Goal: Task Accomplishment & Management: Use online tool/utility

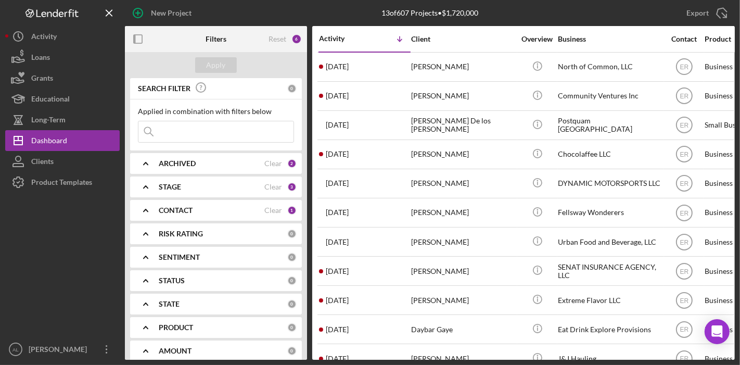
click at [212, 206] on div "CONTACT" at bounding box center [212, 210] width 106 height 8
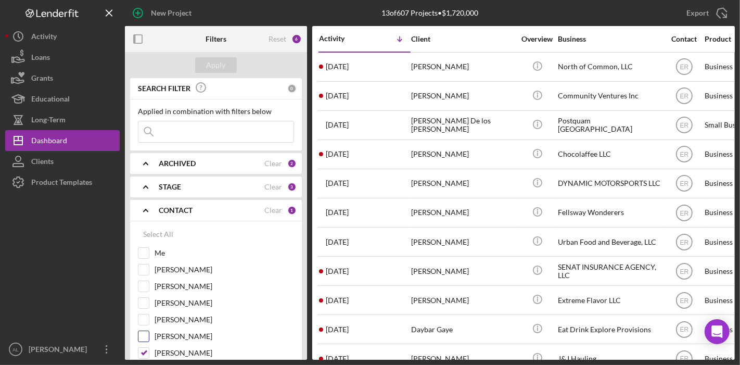
click at [148, 338] on input "[PERSON_NAME]" at bounding box center [143, 336] width 10 height 10
checkbox input "true"
drag, startPoint x: 147, startPoint y: 344, endPoint x: 142, endPoint y: 348, distance: 6.3
click at [142, 348] on input "[PERSON_NAME]" at bounding box center [143, 352] width 10 height 10
checkbox input "false"
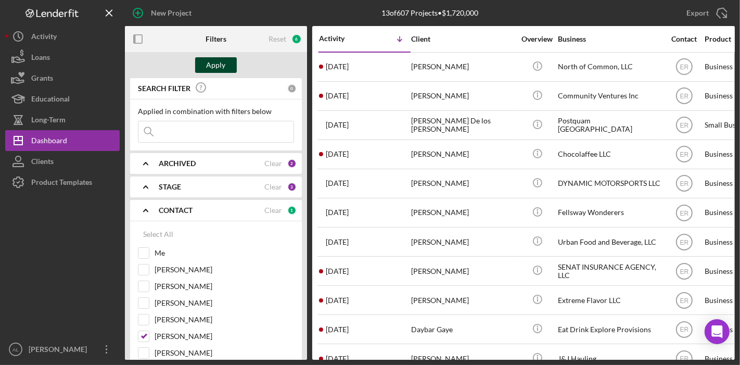
click at [212, 68] on div "Apply" at bounding box center [215, 65] width 19 height 16
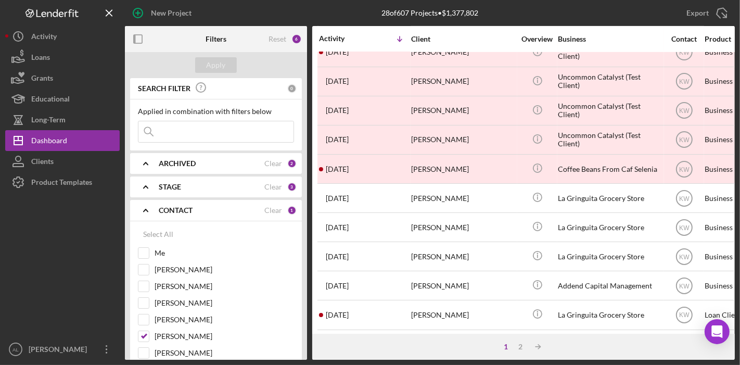
scroll to position [453, 0]
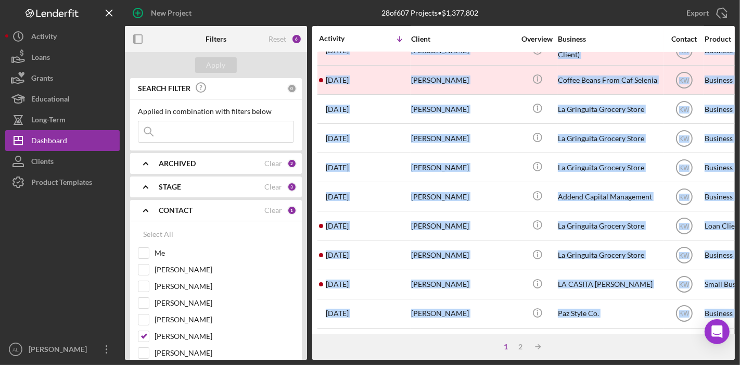
drag, startPoint x: 444, startPoint y: 333, endPoint x: 451, endPoint y: 332, distance: 6.8
click at [451, 332] on div "Activity Icon/Table Sort Arrow Client Overview Business Contact Product Categor…" at bounding box center [523, 192] width 422 height 333
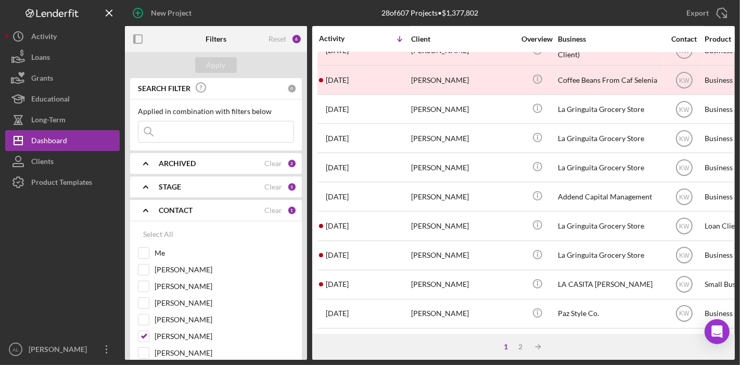
click at [210, 182] on div "STAGE Clear 3" at bounding box center [228, 186] width 138 height 9
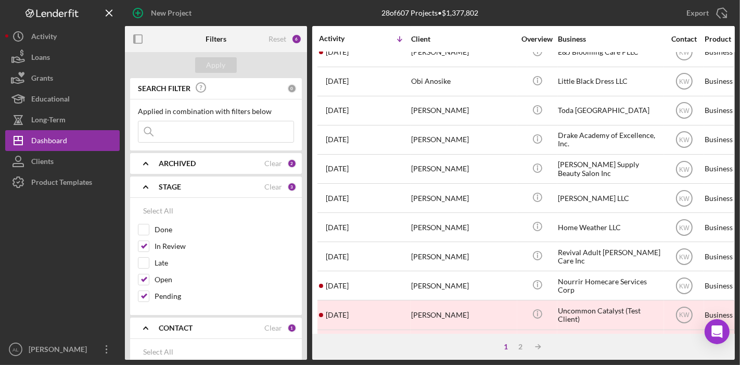
scroll to position [38, 0]
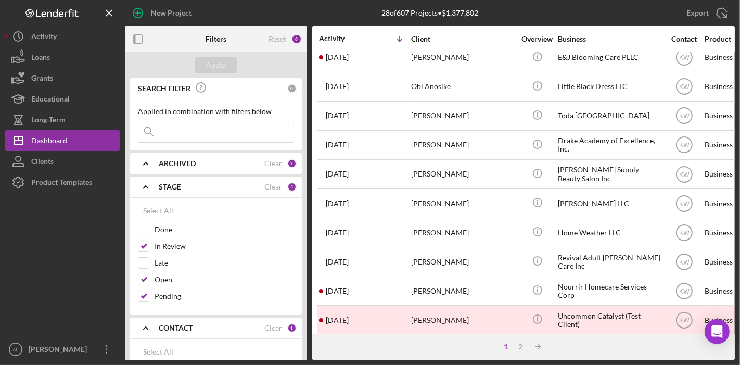
click at [221, 165] on div "ARCHIVED" at bounding box center [212, 163] width 106 height 8
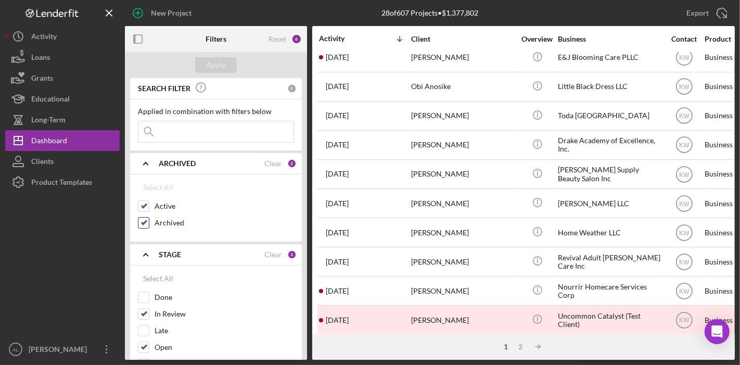
click at [144, 223] on input "Archived" at bounding box center [143, 222] width 10 height 10
checkbox input "false"
click at [231, 62] on button "Apply" at bounding box center [216, 65] width 42 height 16
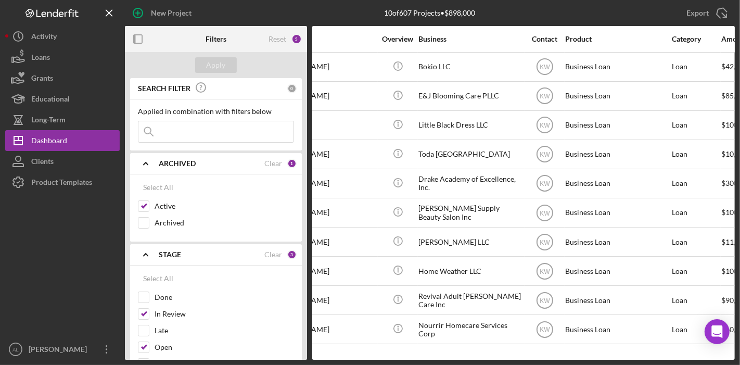
scroll to position [0, 0]
